Goal: Navigation & Orientation: Find specific page/section

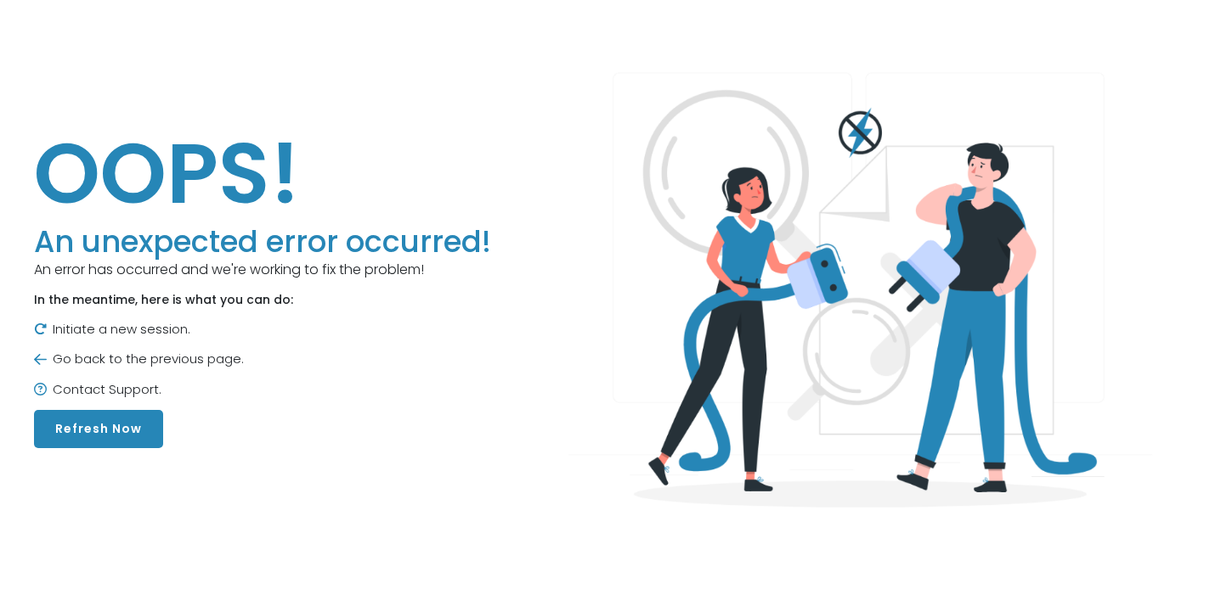
click at [116, 444] on button "Refresh Now" at bounding box center [98, 429] width 129 height 38
